Goal: Information Seeking & Learning: Learn about a topic

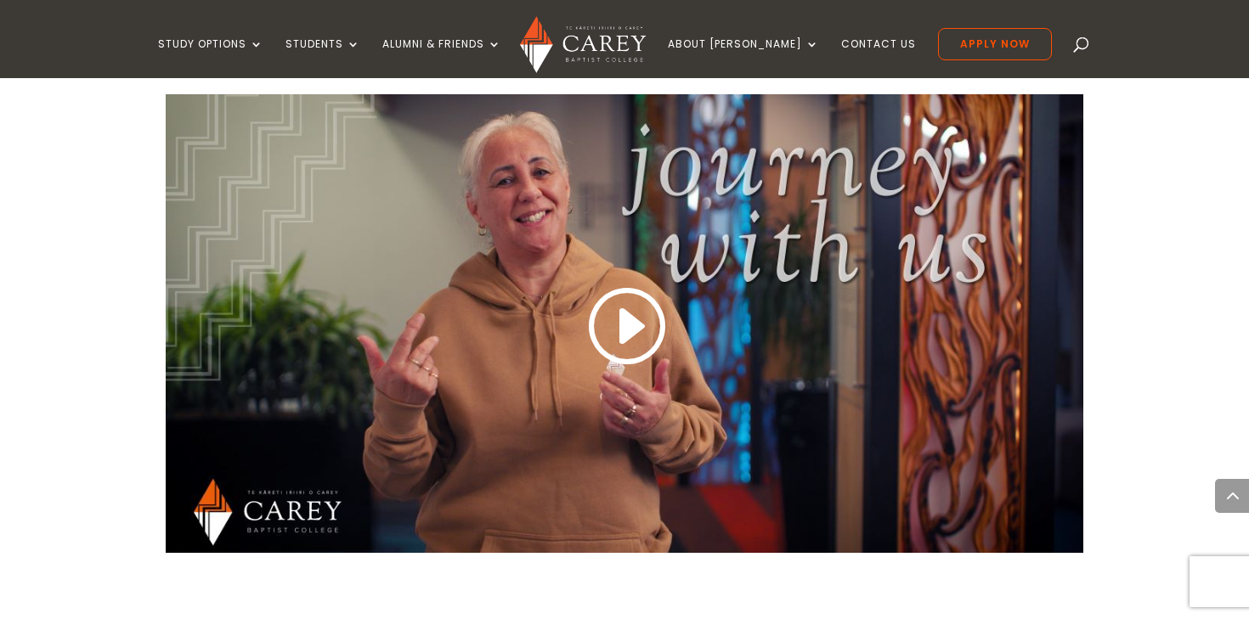
scroll to position [1480, 0]
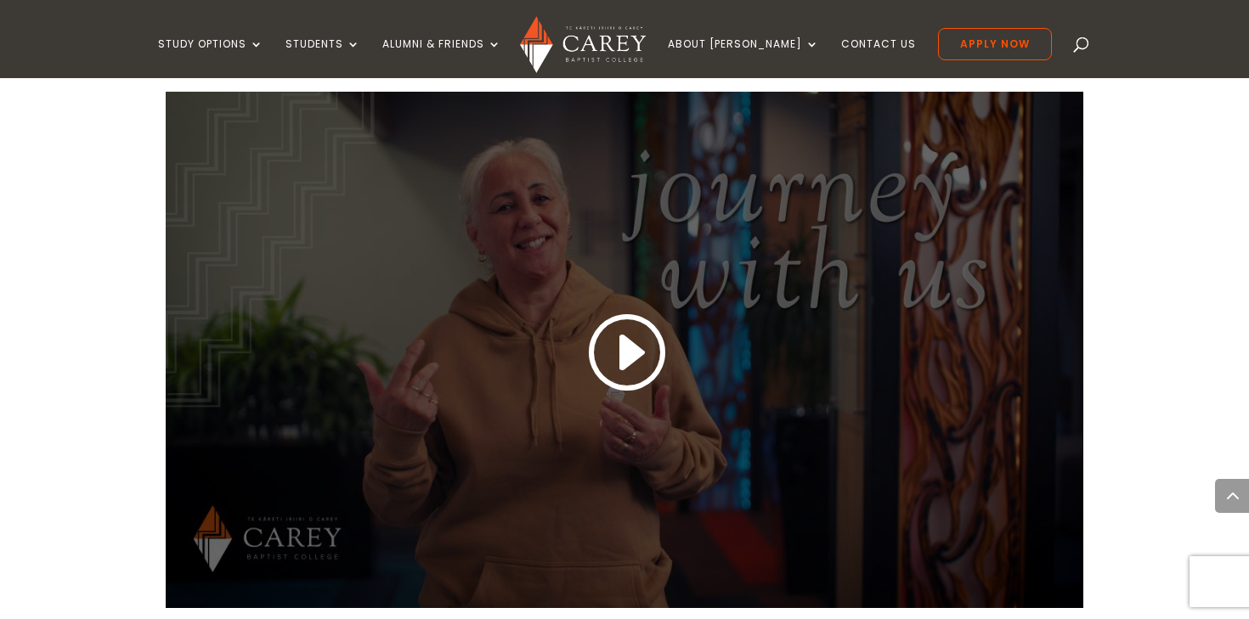
click at [617, 362] on link at bounding box center [625, 353] width 82 height 89
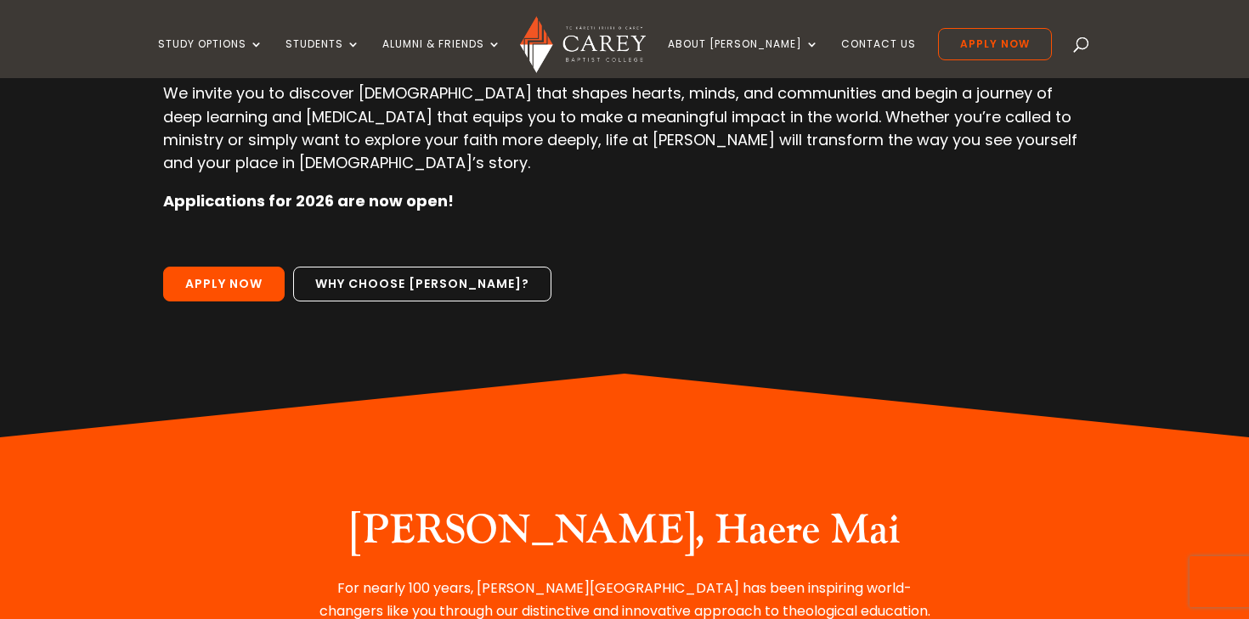
scroll to position [0, 0]
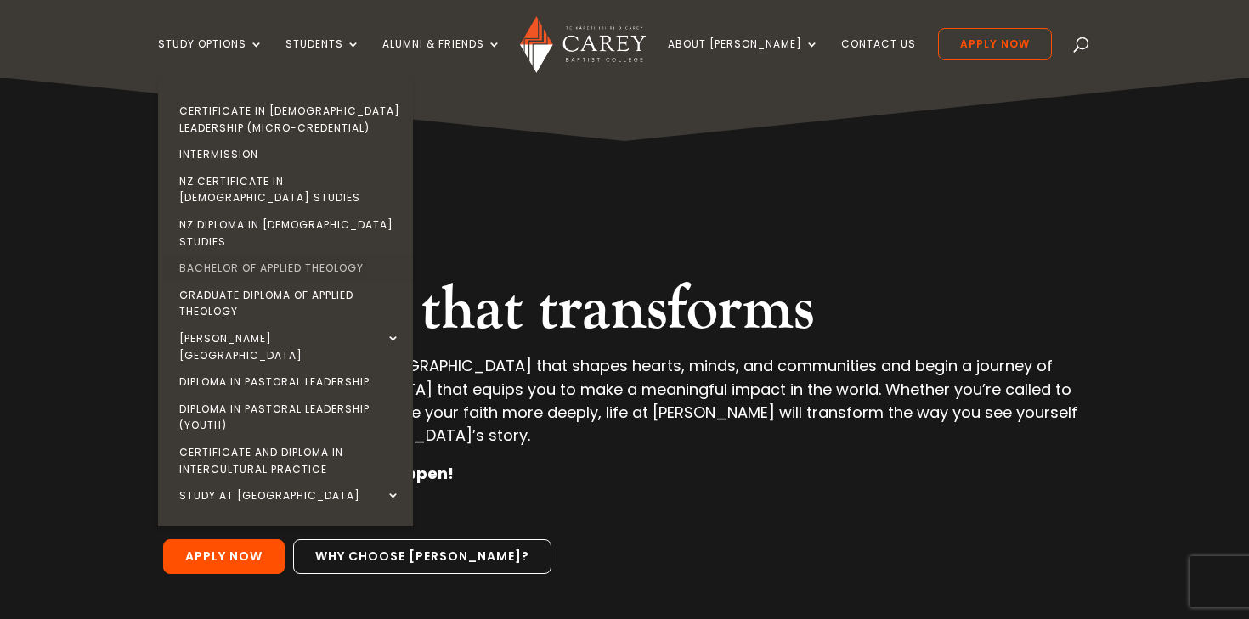
click at [319, 255] on link "Bachelor of Applied Theology" at bounding box center [289, 268] width 255 height 27
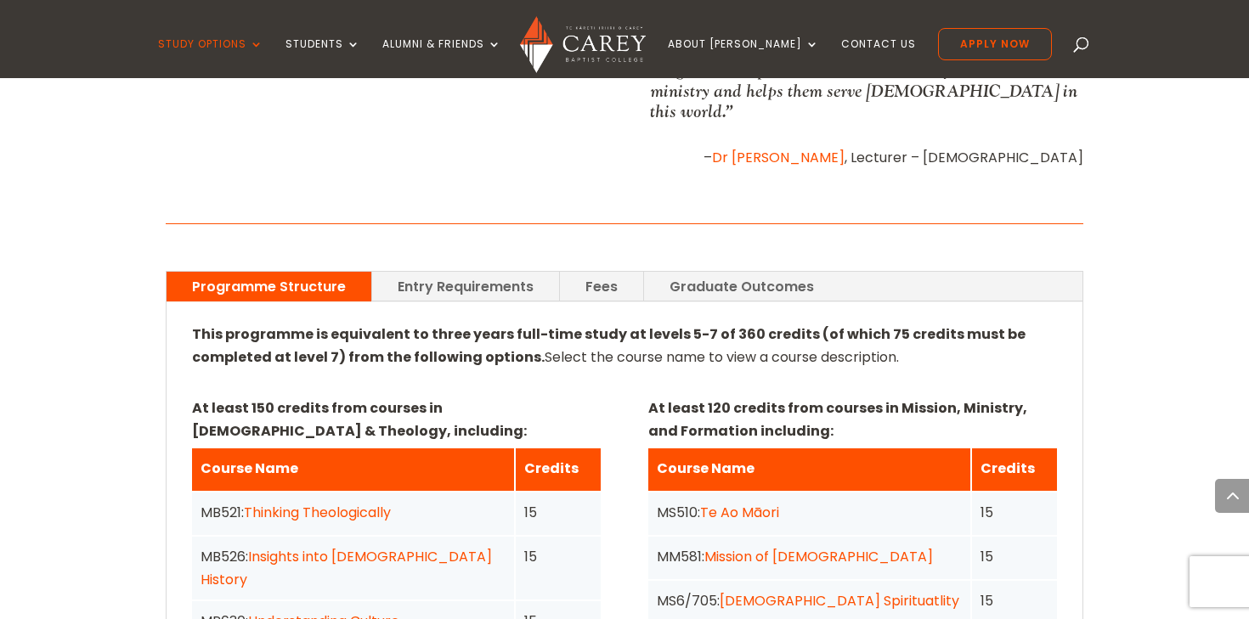
scroll to position [1081, 0]
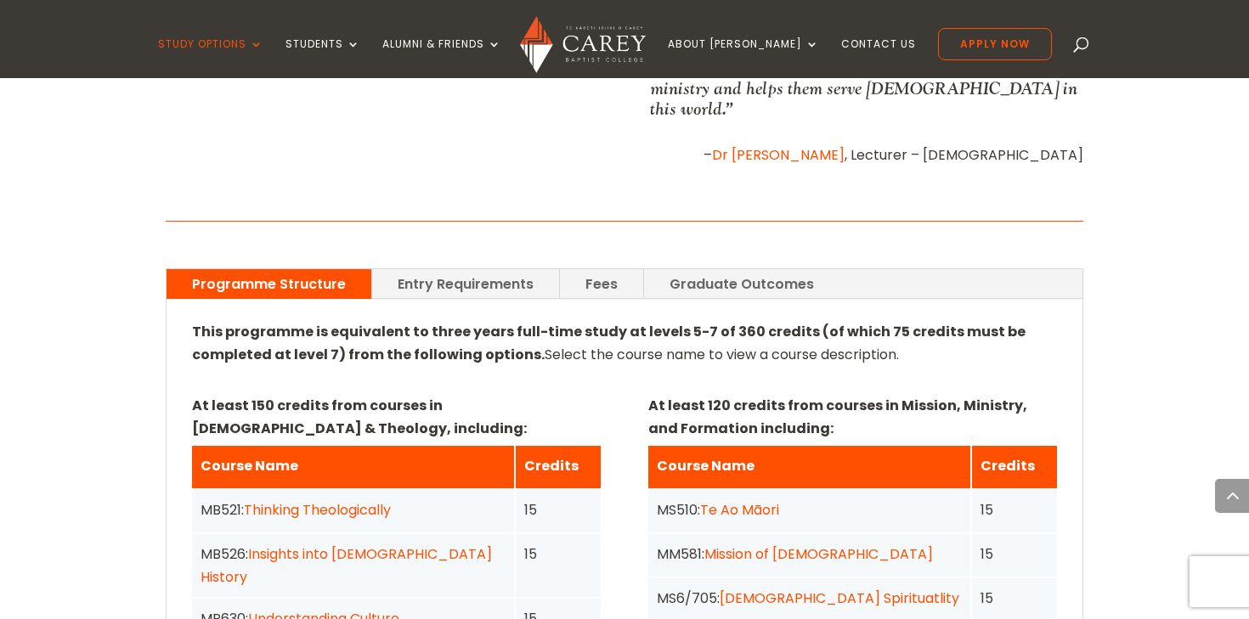
click at [588, 269] on link "Fees" at bounding box center [601, 284] width 83 height 30
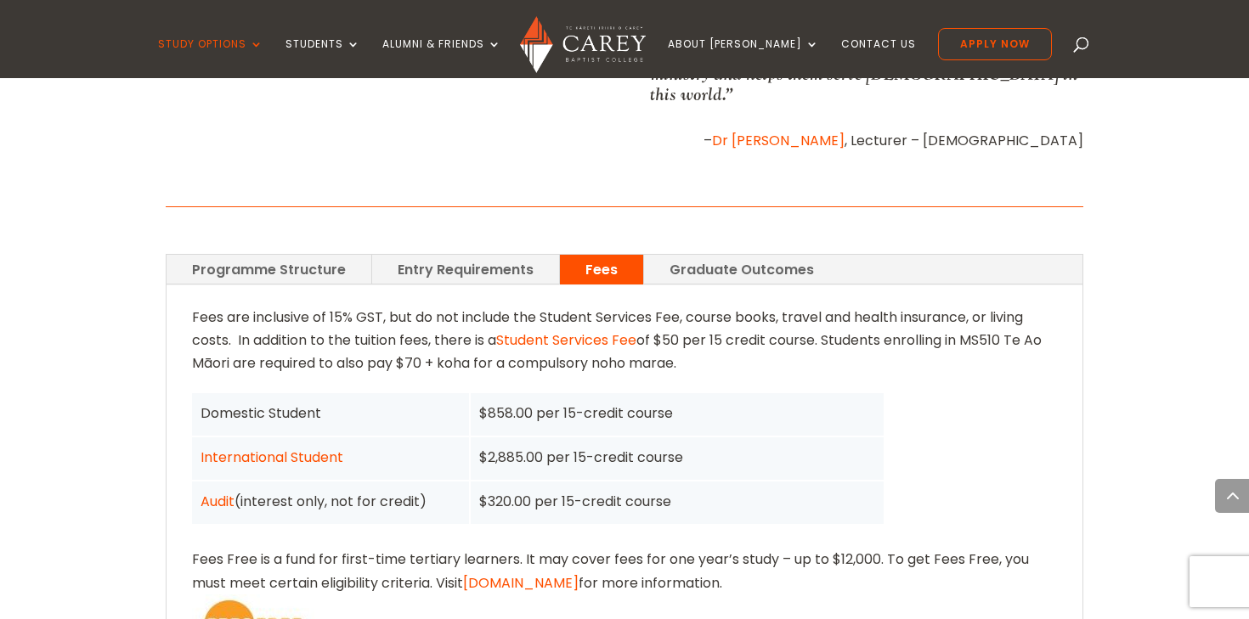
scroll to position [1051, 0]
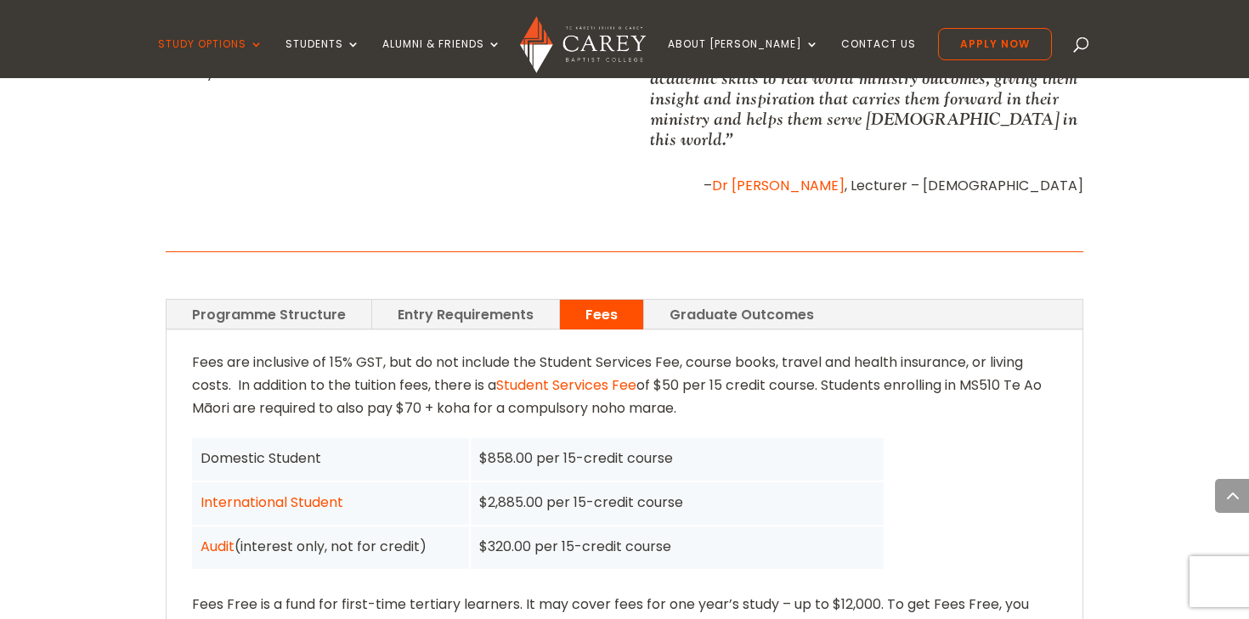
click at [508, 300] on link "Entry Requirements" at bounding box center [465, 315] width 187 height 30
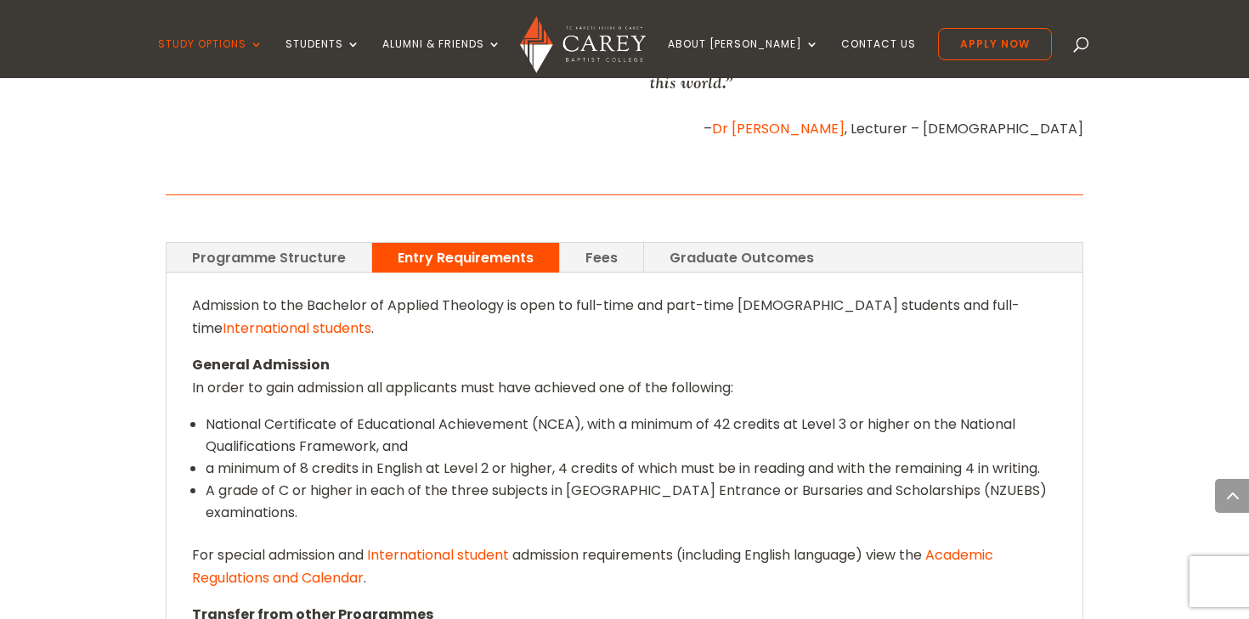
scroll to position [1119, 0]
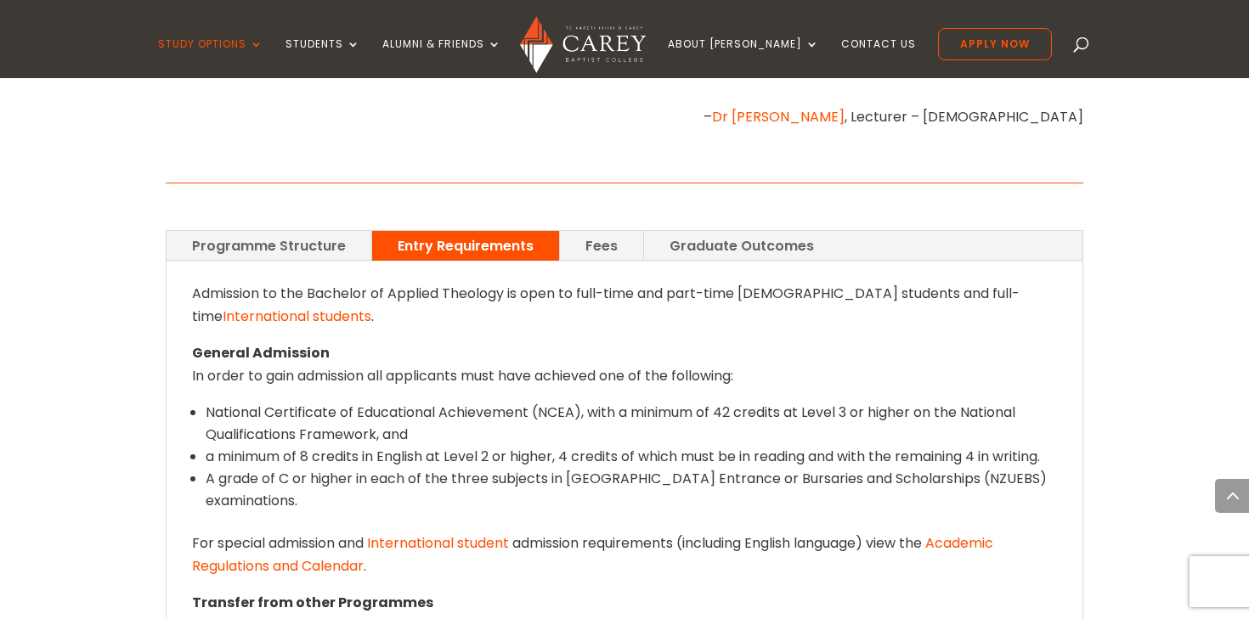
click at [289, 231] on link "Programme Structure" at bounding box center [268, 246] width 205 height 30
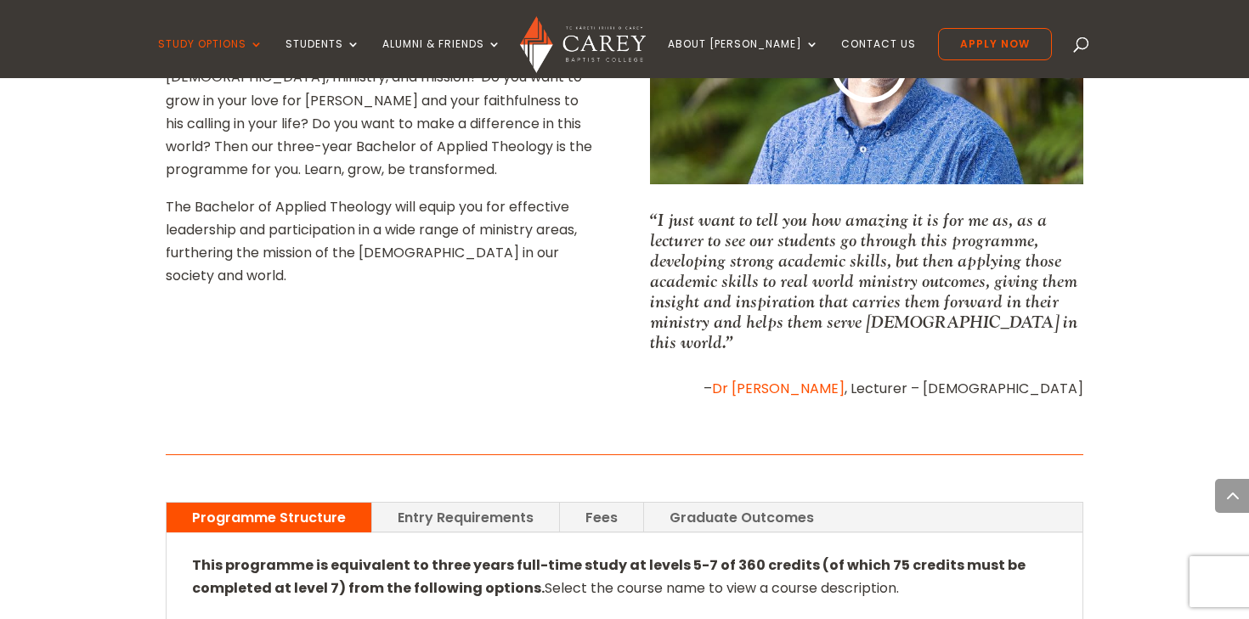
scroll to position [1079, 0]
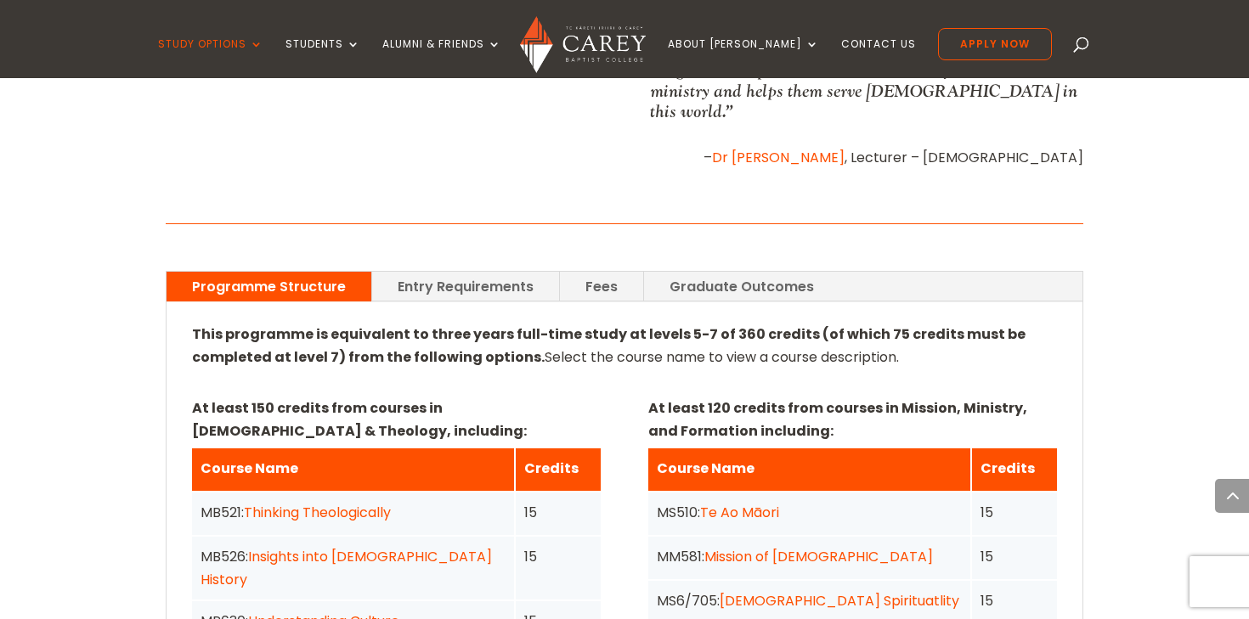
click at [710, 272] on link "Graduate Outcomes" at bounding box center [741, 287] width 195 height 30
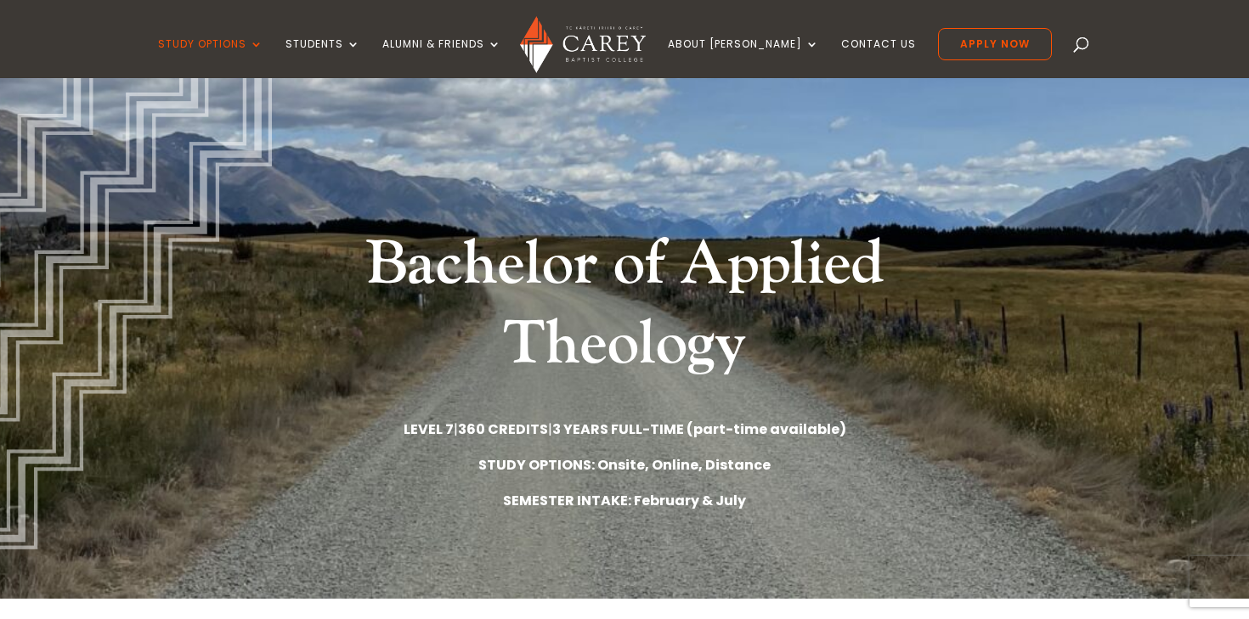
scroll to position [0, 0]
